Goal: Task Accomplishment & Management: Use online tool/utility

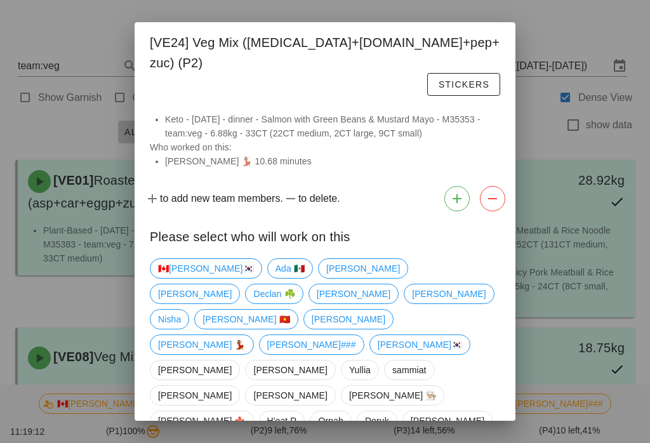
scroll to position [1311, 0]
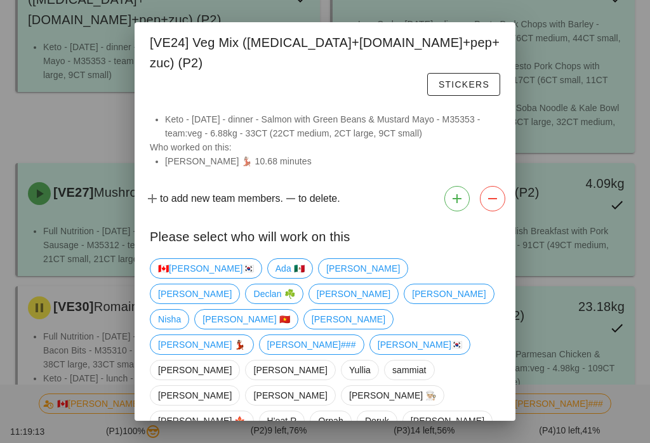
click at [67, 92] on div at bounding box center [325, 221] width 650 height 443
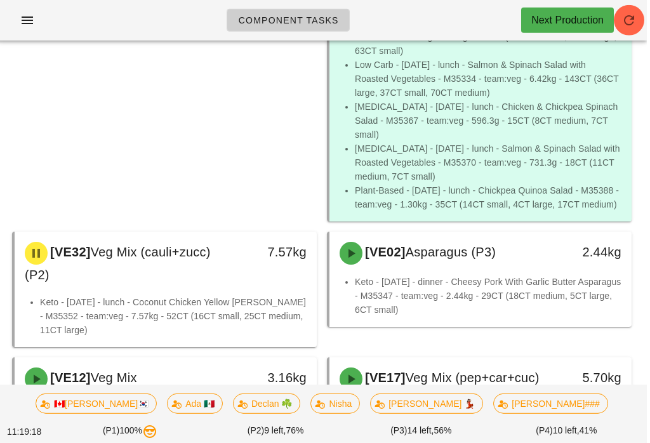
scroll to position [1682, 0]
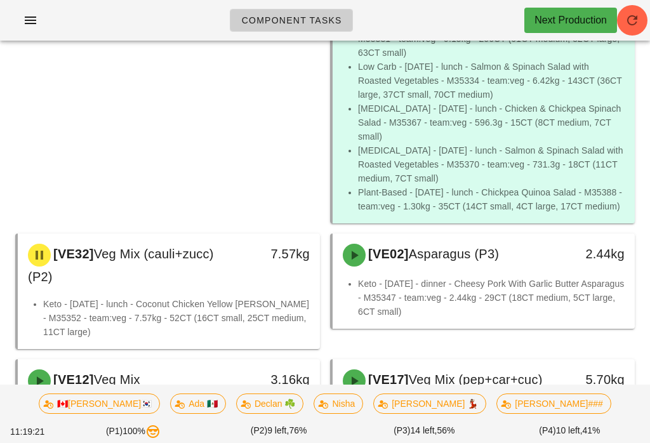
click at [208, 135] on div "[VE30] Romaine (base) (P2) 11.70kg Full Nutrition - [DATE] - lunch - Steak Sala…" at bounding box center [167, 69] width 315 height 319
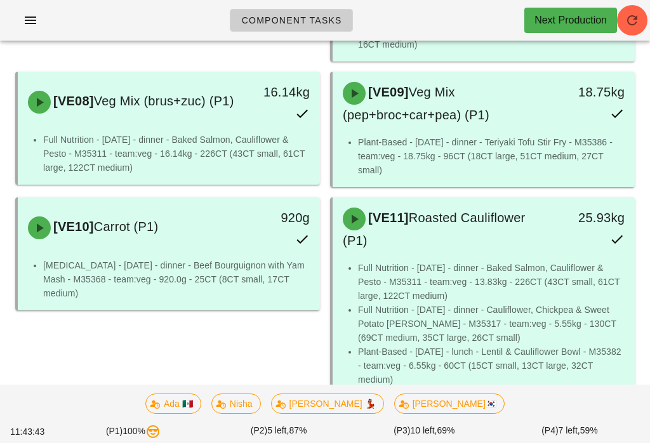
scroll to position [0, 0]
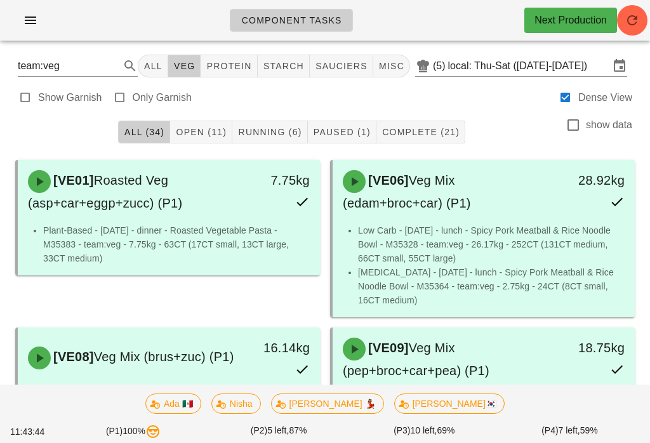
click at [29, 25] on icon "button" at bounding box center [30, 20] width 15 height 15
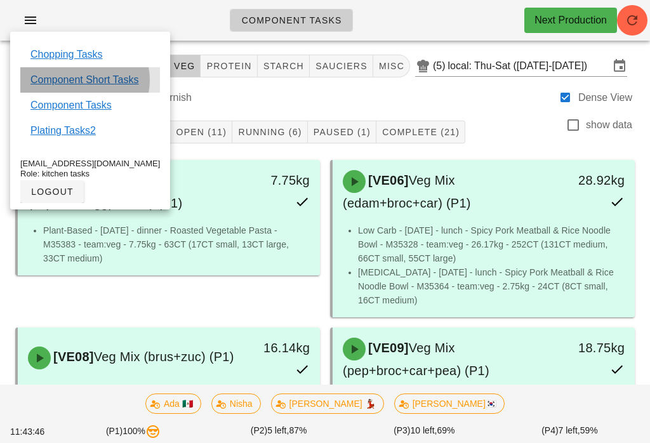
click at [103, 76] on link "Component Short Tasks" at bounding box center [84, 79] width 108 height 15
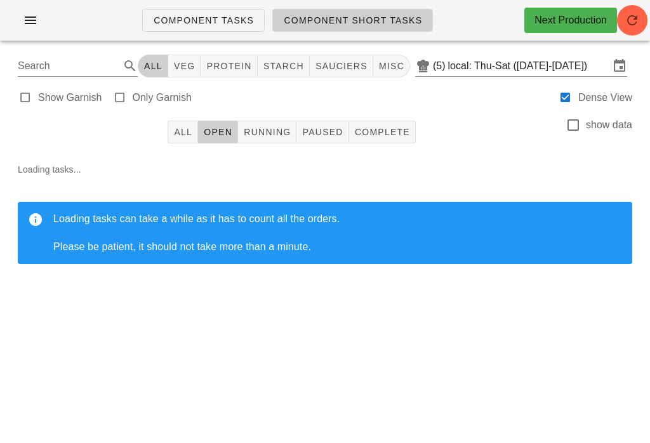
click at [188, 128] on span "All" at bounding box center [182, 132] width 19 height 10
click at [626, 25] on icon "button" at bounding box center [632, 20] width 15 height 15
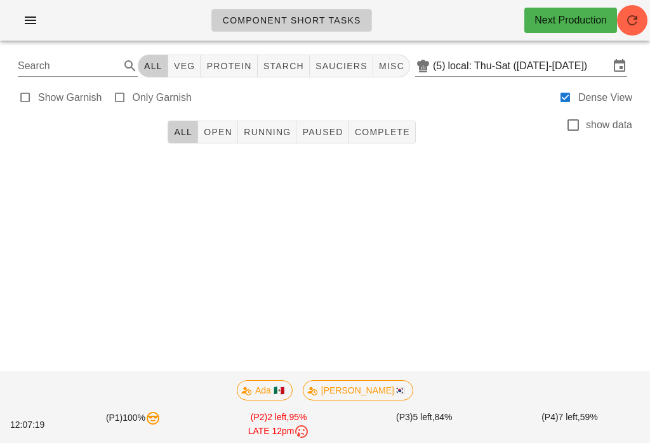
click at [179, 56] on button "veg" at bounding box center [184, 66] width 33 height 23
type input "team:veg"
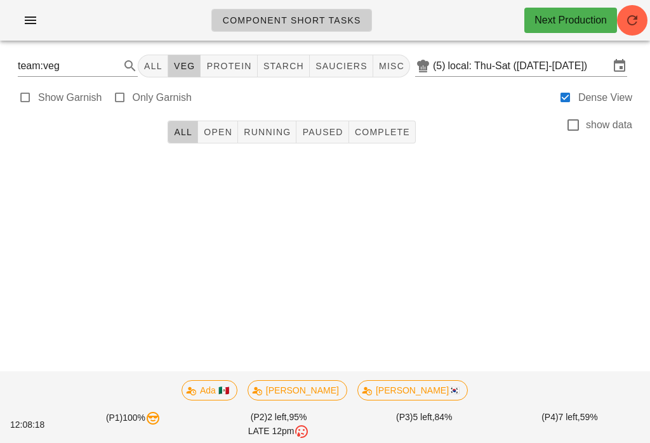
click at [168, 59] on button "All" at bounding box center [153, 66] width 30 height 23
